Goal: Information Seeking & Learning: Learn about a topic

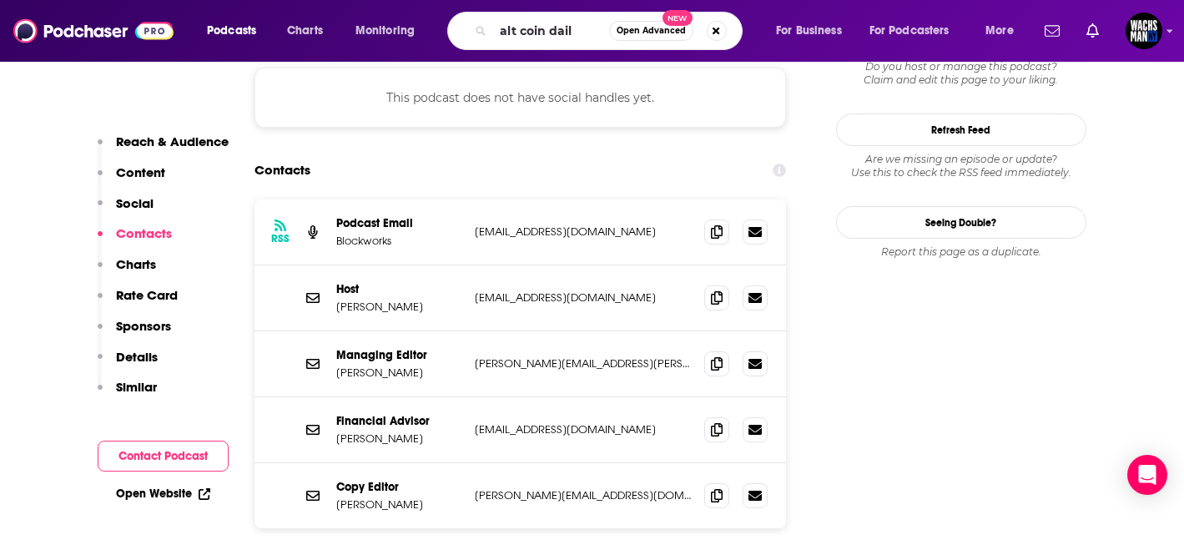
type input "alt coin daily"
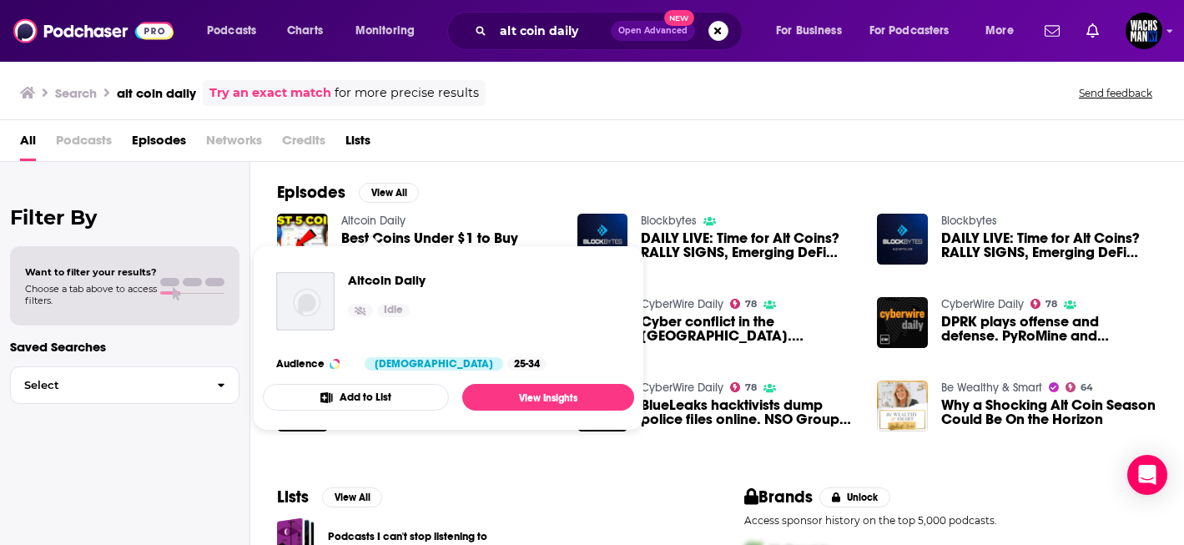
click at [395, 219] on link "Altcoin Daily" at bounding box center [373, 221] width 64 height 14
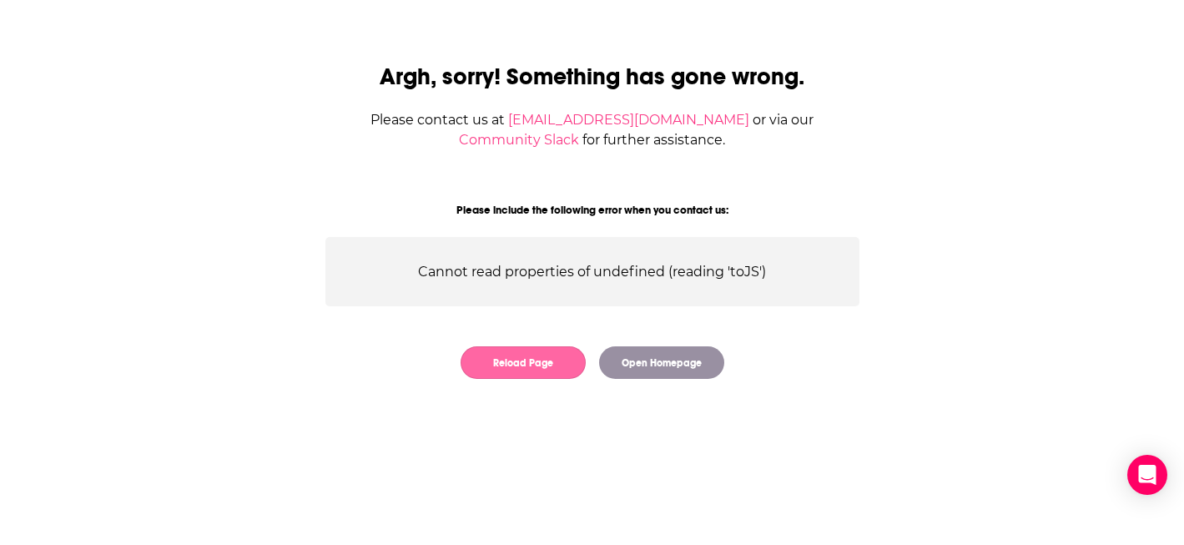
click at [540, 372] on button "Reload Page" at bounding box center [523, 362] width 125 height 33
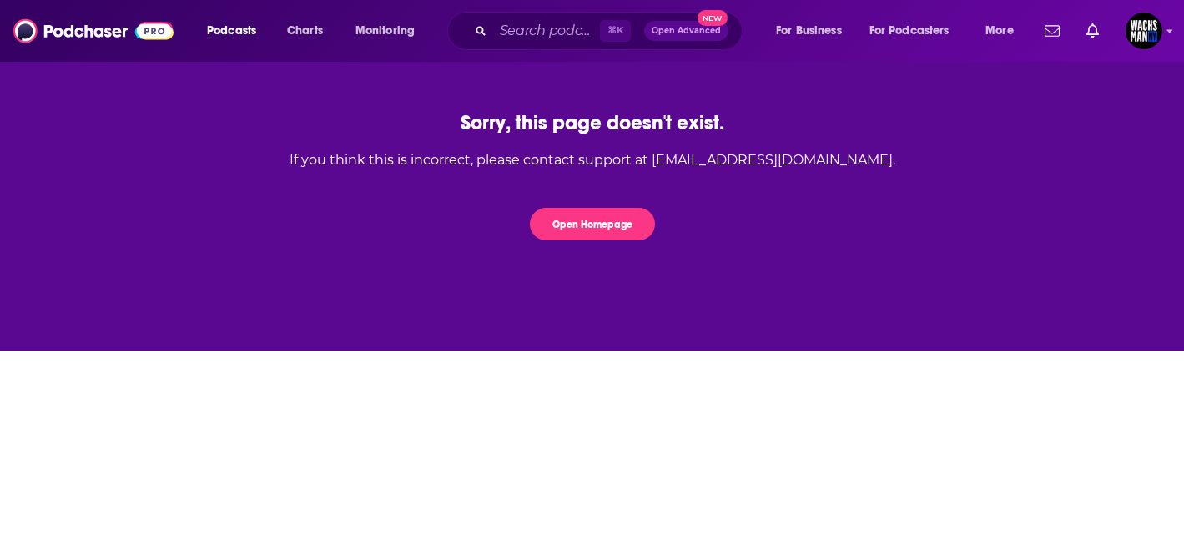
click at [589, 204] on div "Sorry, this page doesn't exist. If you think this is incorrect, please contact …" at bounding box center [592, 175] width 639 height 164
click at [520, 36] on input "Search podcasts, credits, & more..." at bounding box center [546, 31] width 107 height 27
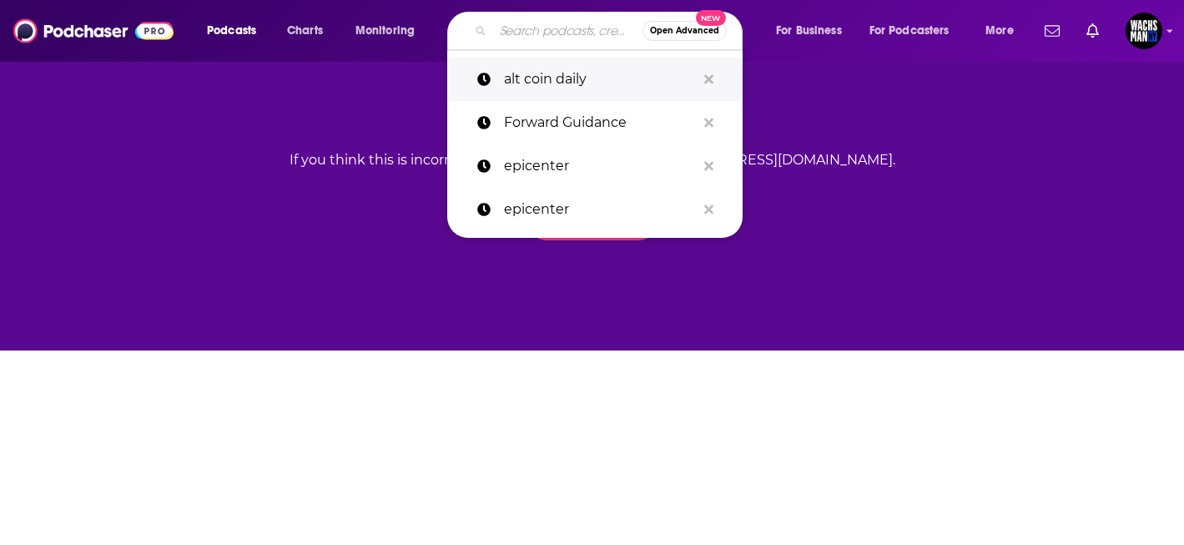
click at [551, 83] on p "alt coin daily" at bounding box center [600, 79] width 192 height 43
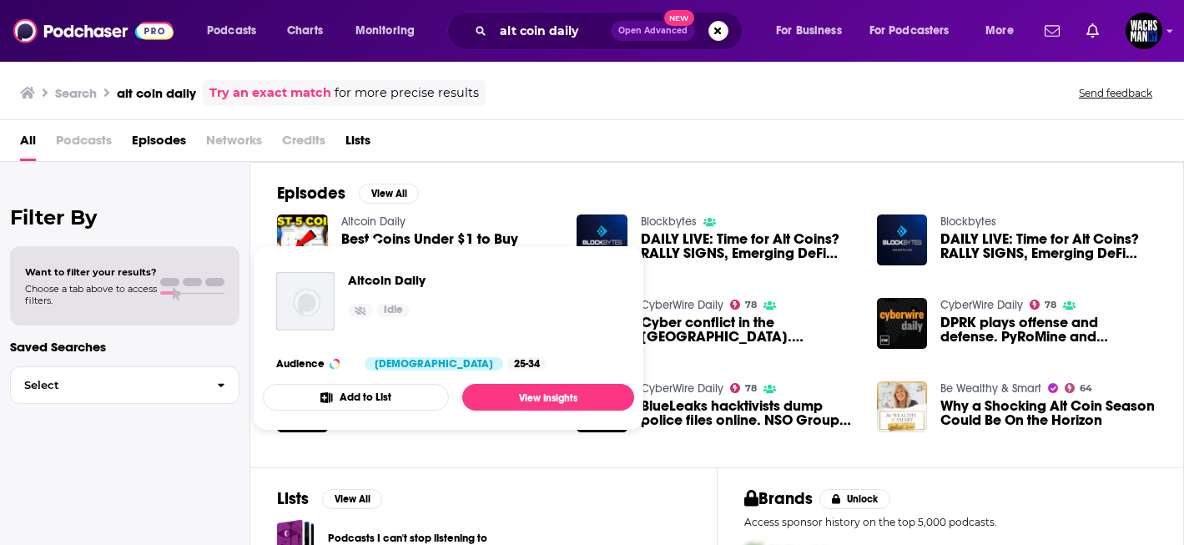
click at [383, 219] on link "Altcoin Daily" at bounding box center [373, 221] width 64 height 14
